Goal: Find specific page/section: Find specific page/section

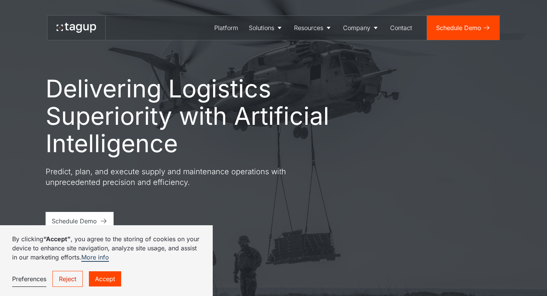
click at [114, 280] on link "Accept" at bounding box center [105, 278] width 32 height 15
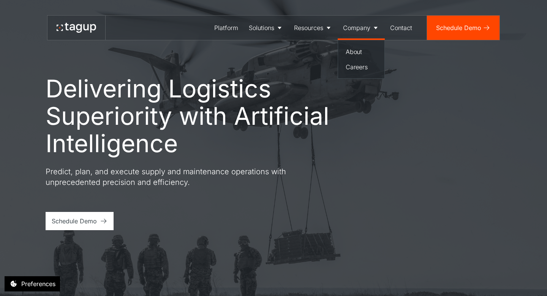
click at [377, 30] on icon at bounding box center [376, 28] width 8 height 8
click at [375, 30] on icon at bounding box center [376, 28] width 8 height 8
click at [360, 67] on div "Careers" at bounding box center [361, 66] width 31 height 9
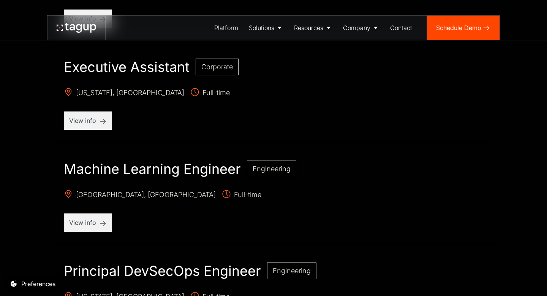
scroll to position [415, 0]
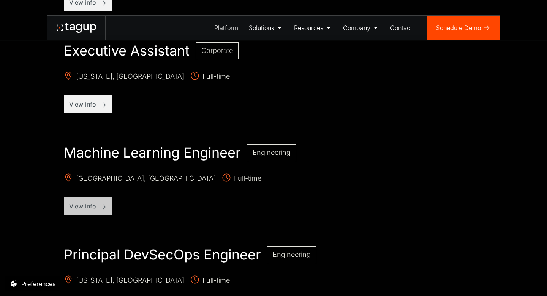
click at [89, 201] on p "View info" at bounding box center [88, 205] width 38 height 9
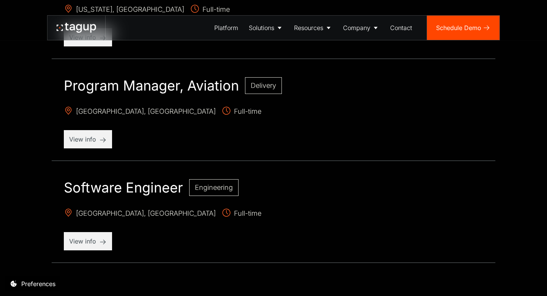
scroll to position [685, 0]
click at [89, 249] on div "Software Engineer Engineering [GEOGRAPHIC_DATA], [GEOGRAPHIC_DATA] Full-time Vi…" at bounding box center [274, 215] width 444 height 96
